Goal: Task Accomplishment & Management: Complete application form

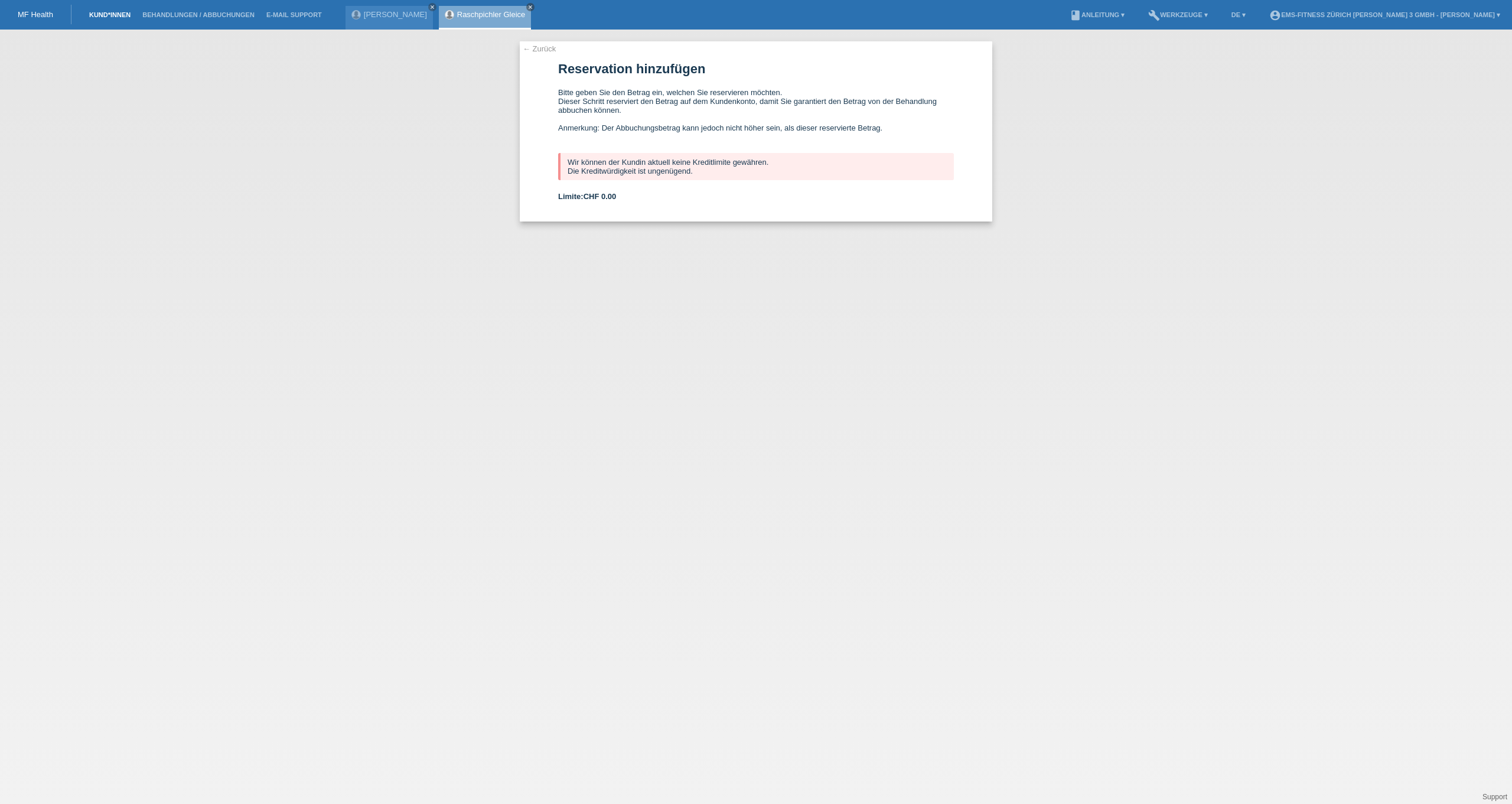
click at [102, 15] on link "Kund*innen" at bounding box center [109, 14] width 53 height 7
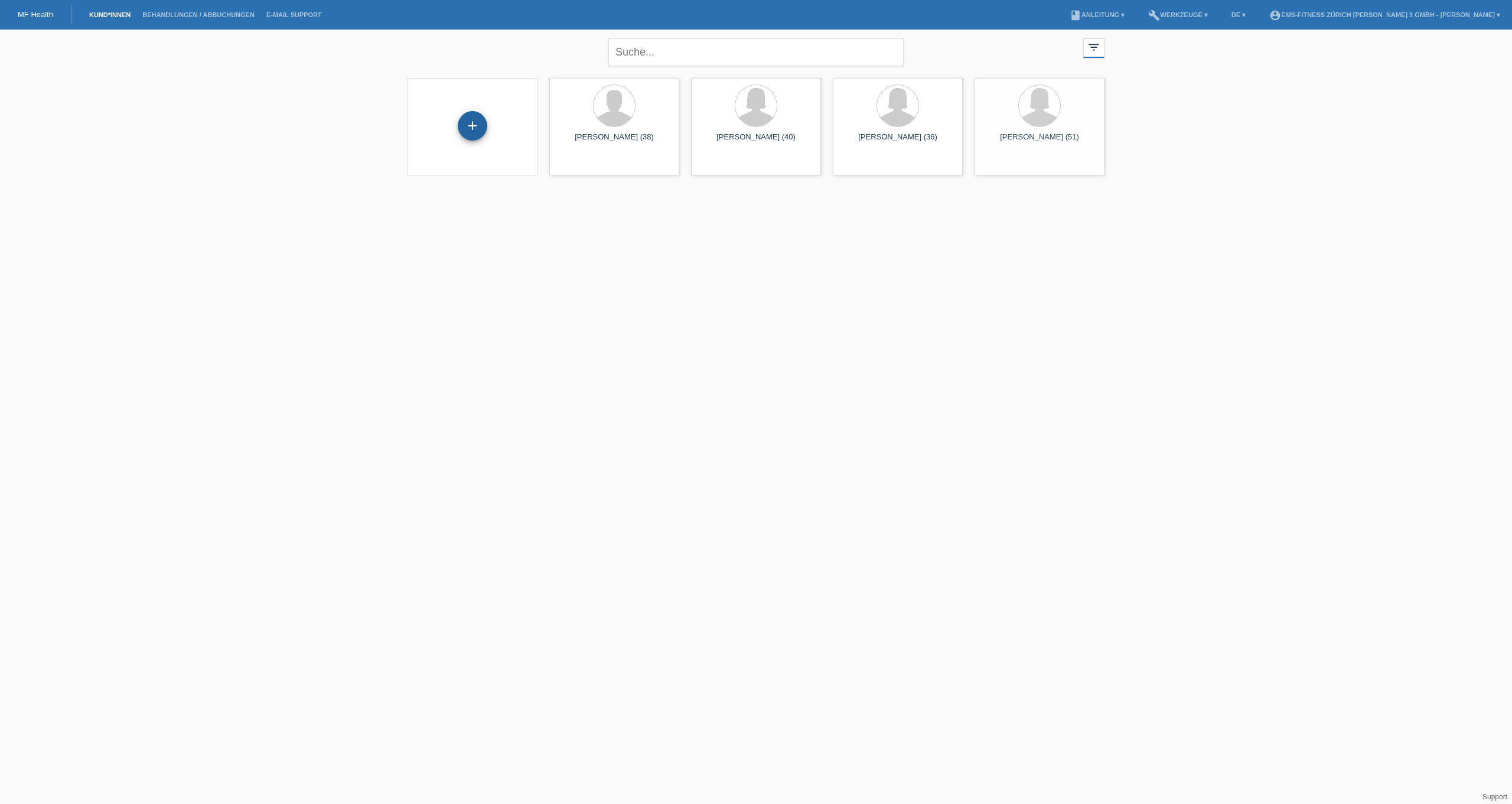
click at [474, 131] on div "+" at bounding box center [472, 126] width 29 height 29
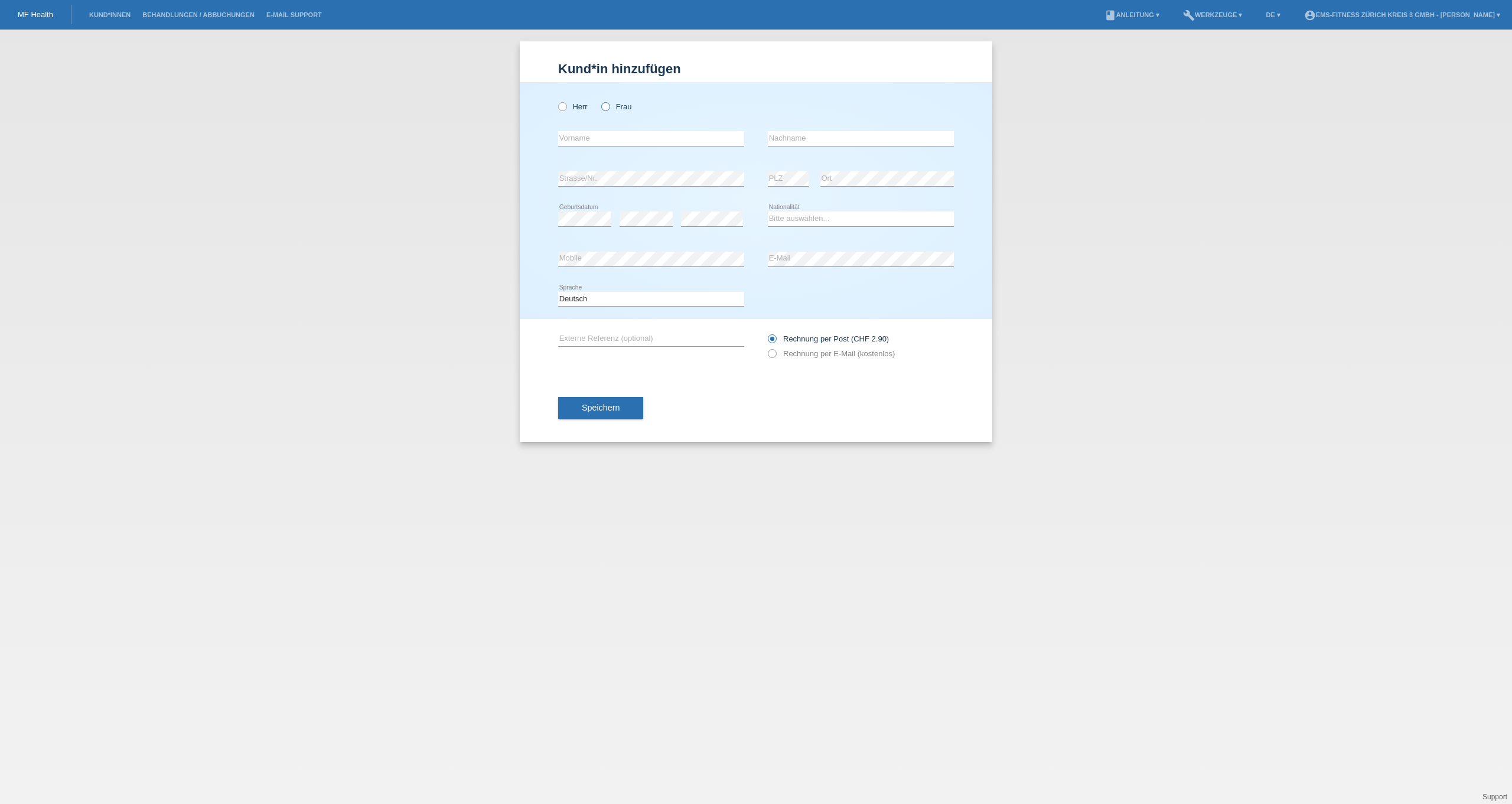
click at [611, 107] on label "Frau" at bounding box center [616, 106] width 30 height 9
click at [609, 107] on input "Frau" at bounding box center [604, 106] width 8 height 8
radio input "true"
click at [603, 143] on input "text" at bounding box center [651, 138] width 186 height 15
type input "Michela"
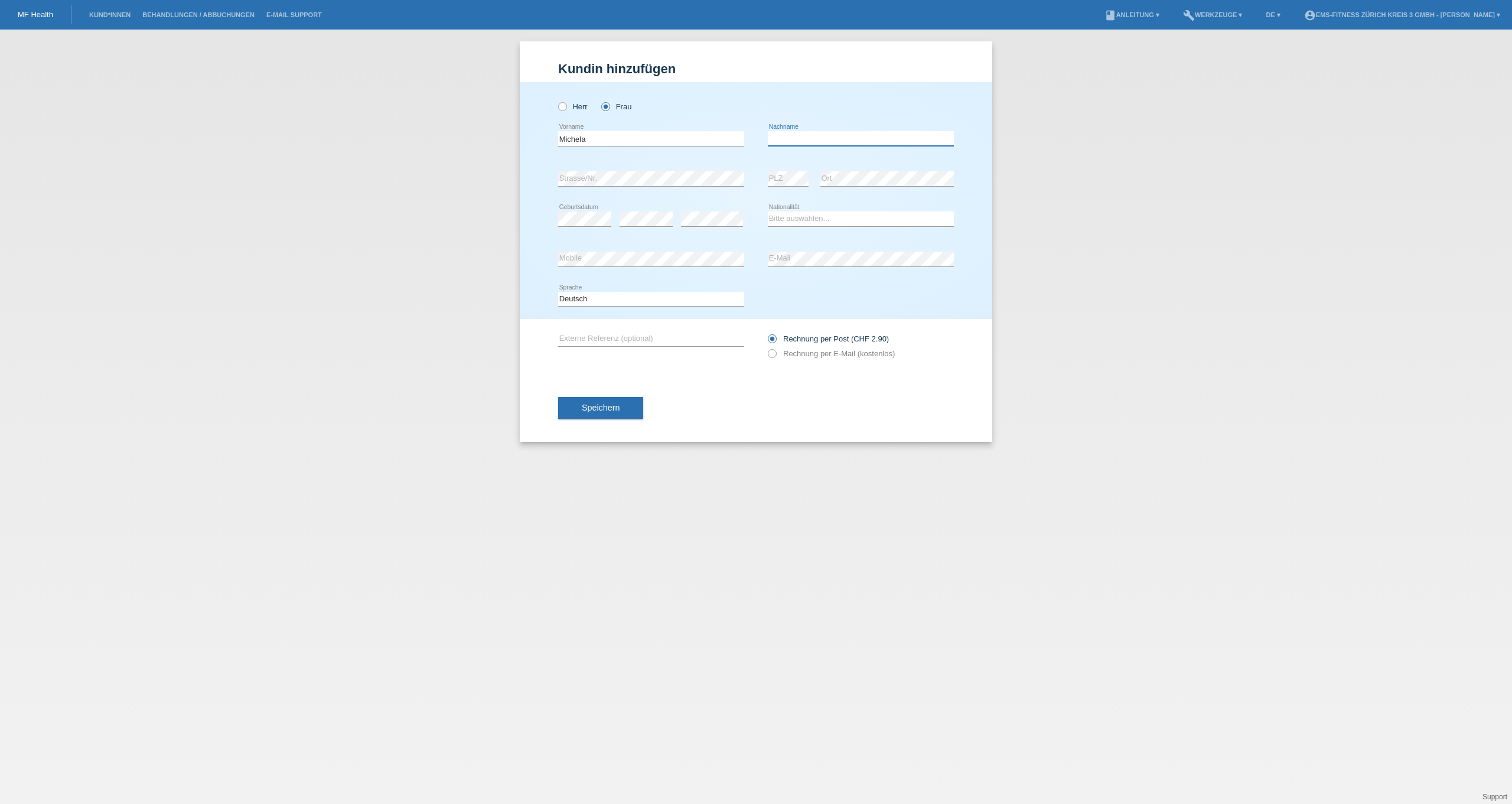
click at [801, 137] on input "text" at bounding box center [861, 138] width 186 height 15
type input "N"
type input "Multari"
click at [816, 221] on select "Bitte auswählen... Schweiz Deutschland Liechtenstein Österreich ------------ Af…" at bounding box center [861, 218] width 186 height 14
select select "CH"
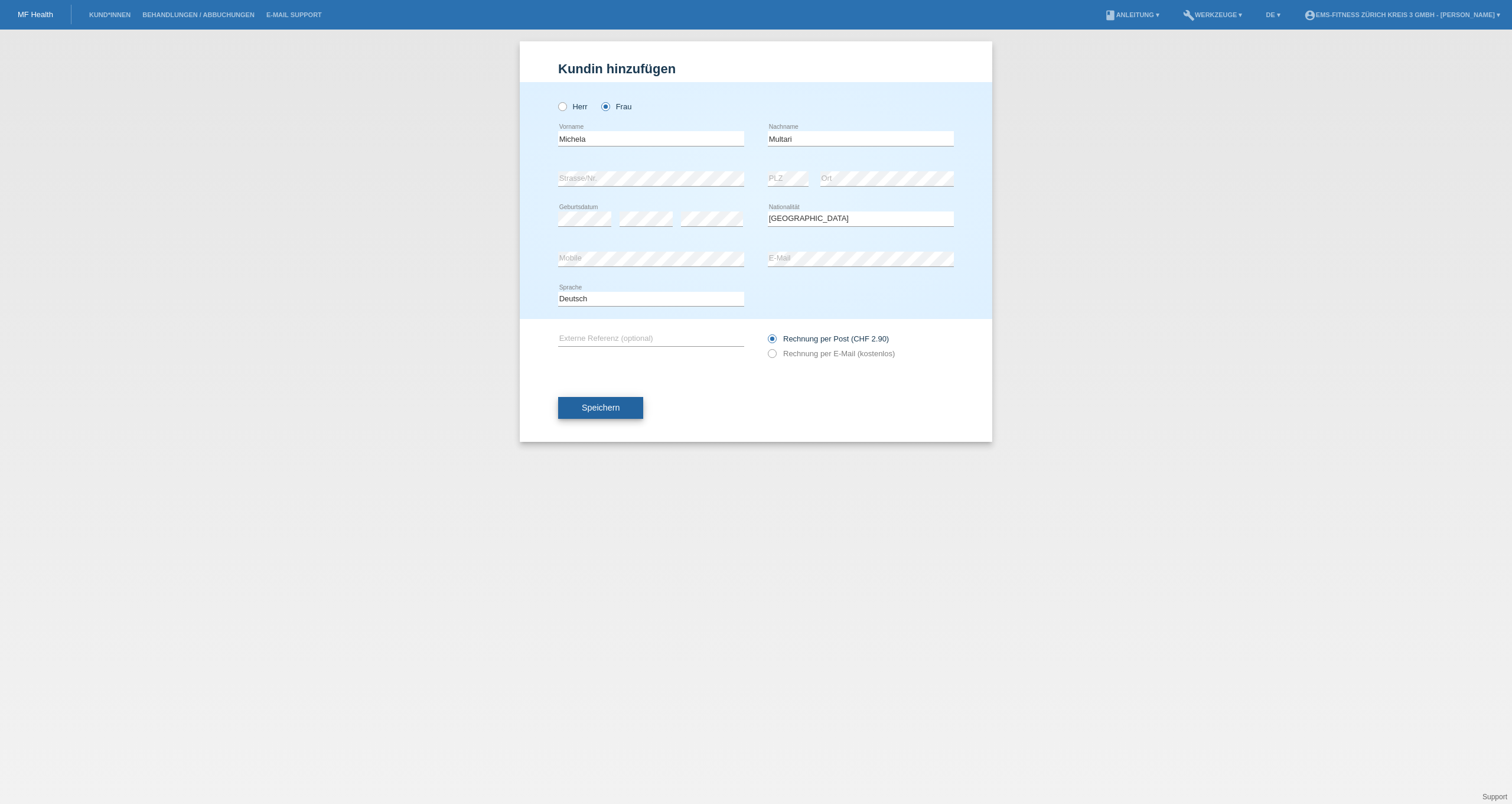
click at [591, 418] on button "Speichern" at bounding box center [600, 408] width 85 height 23
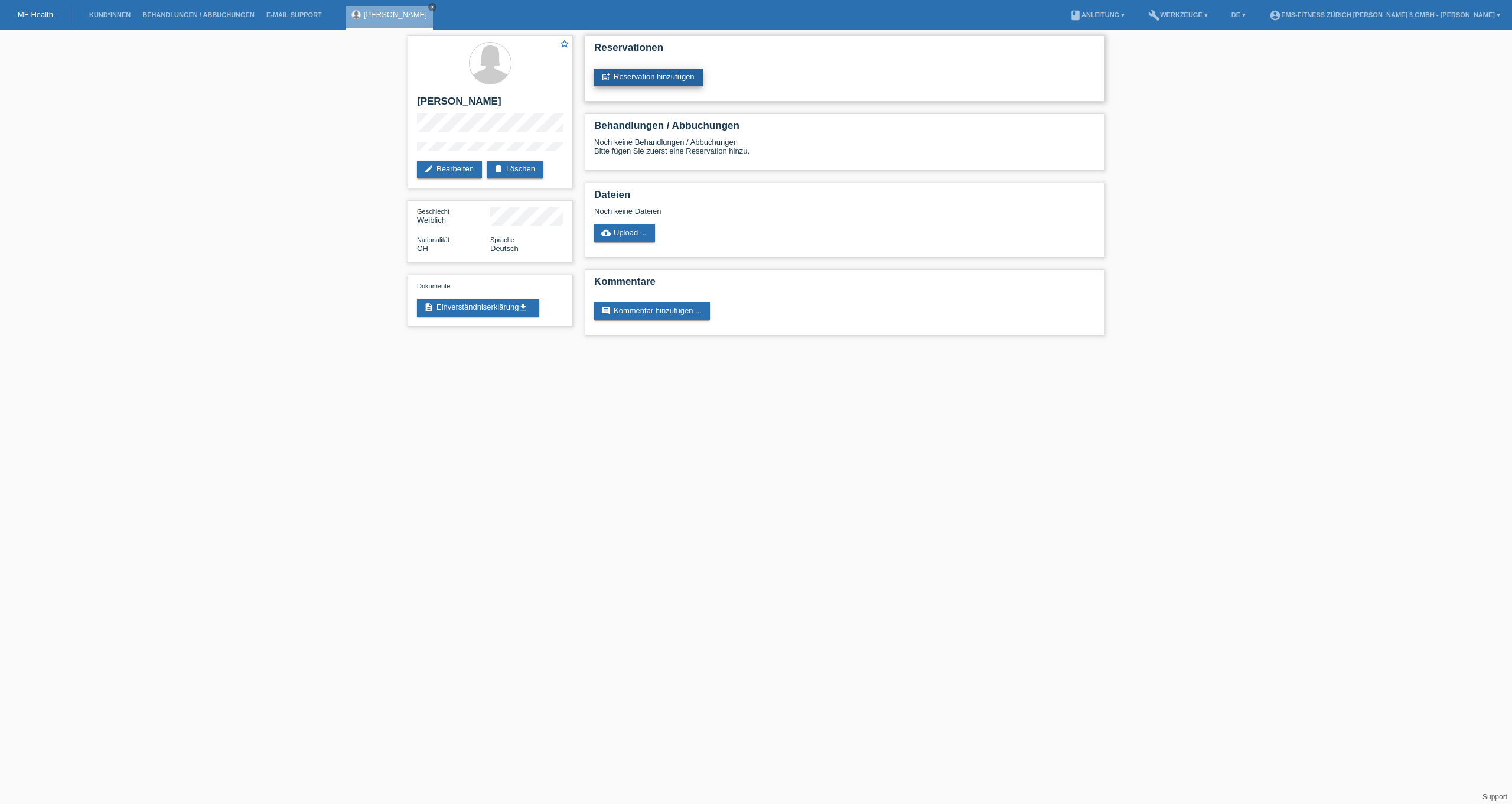
click at [683, 78] on link "post_add Reservation hinzufügen" at bounding box center [649, 77] width 109 height 18
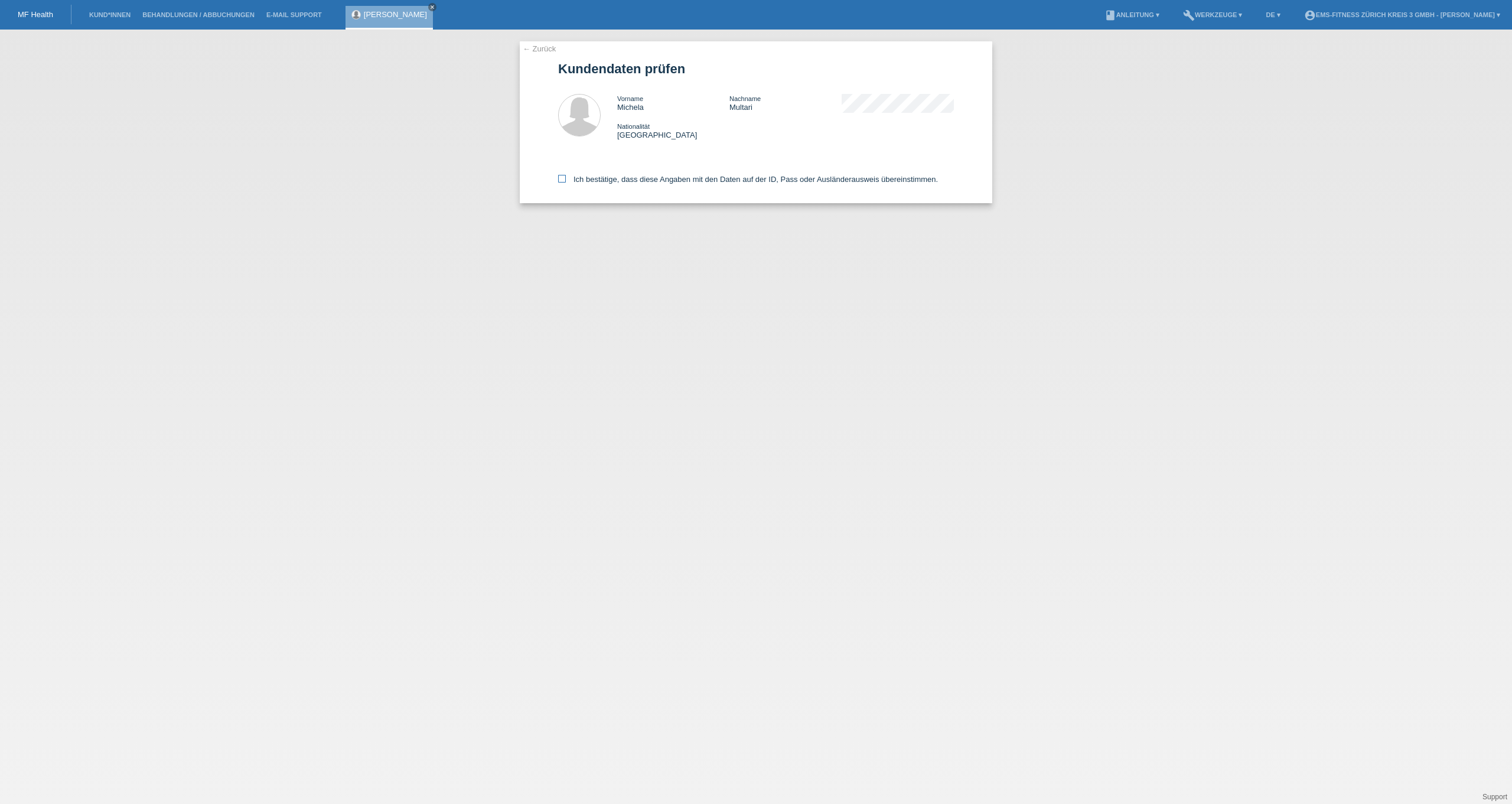
click at [562, 177] on icon at bounding box center [562, 179] width 8 height 8
click at [562, 177] on input "Ich bestätige, dass diese Angaben mit den Daten auf der ID, Pass oder Ausländer…" at bounding box center [562, 179] width 8 height 8
checkbox input "true"
